Goal: Go to known website: Access a specific website the user already knows

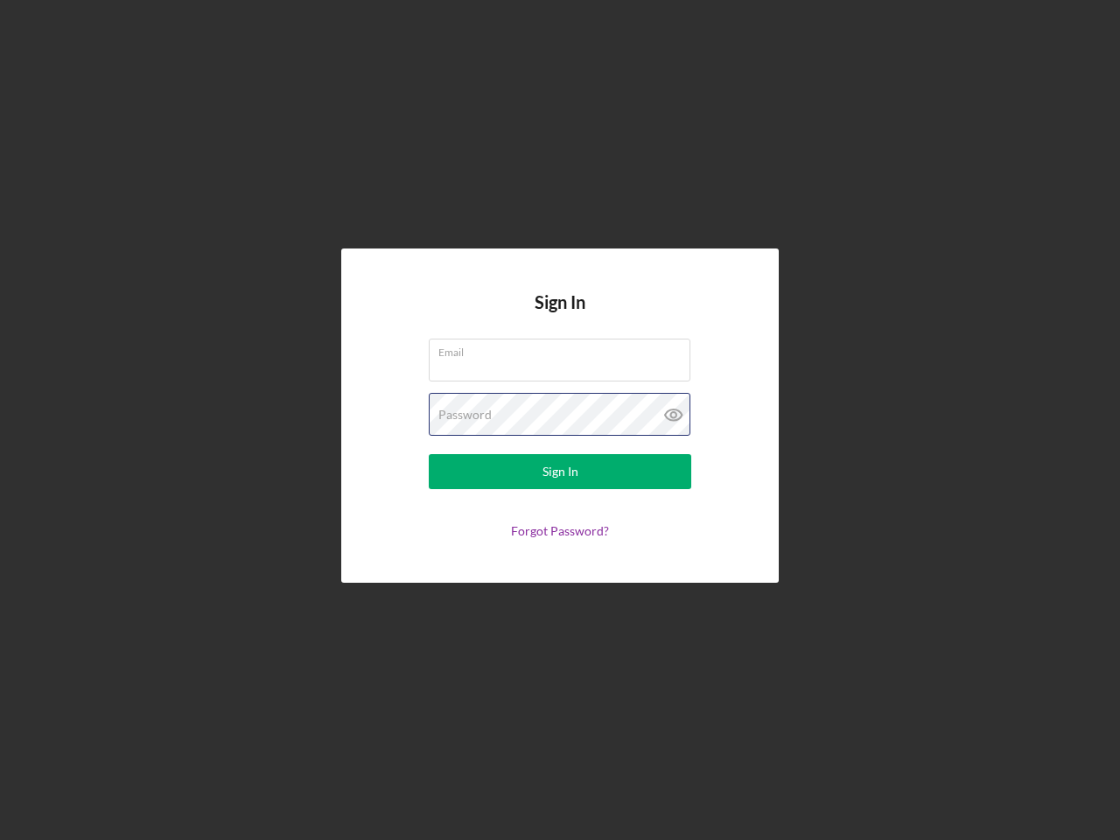
click at [560, 420] on div "Password" at bounding box center [560, 415] width 262 height 44
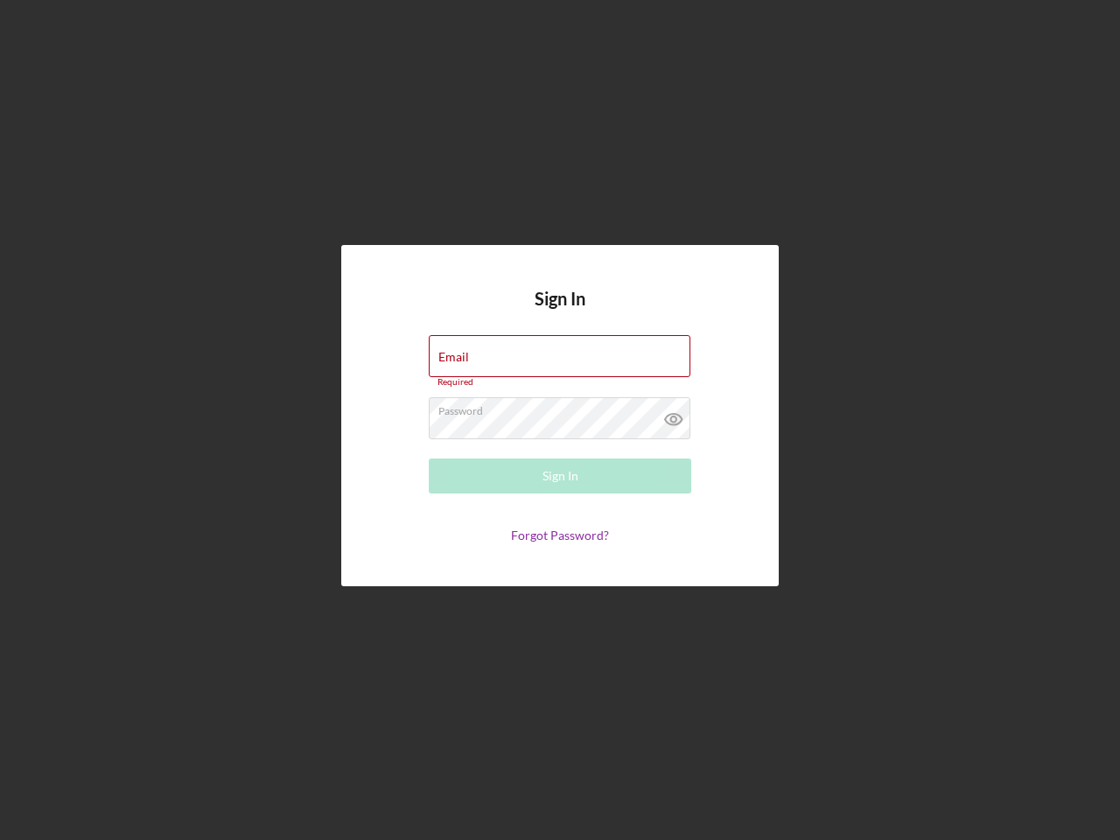
click at [674, 415] on icon at bounding box center [674, 419] width 44 height 44
